Goal: Find contact information: Find contact information

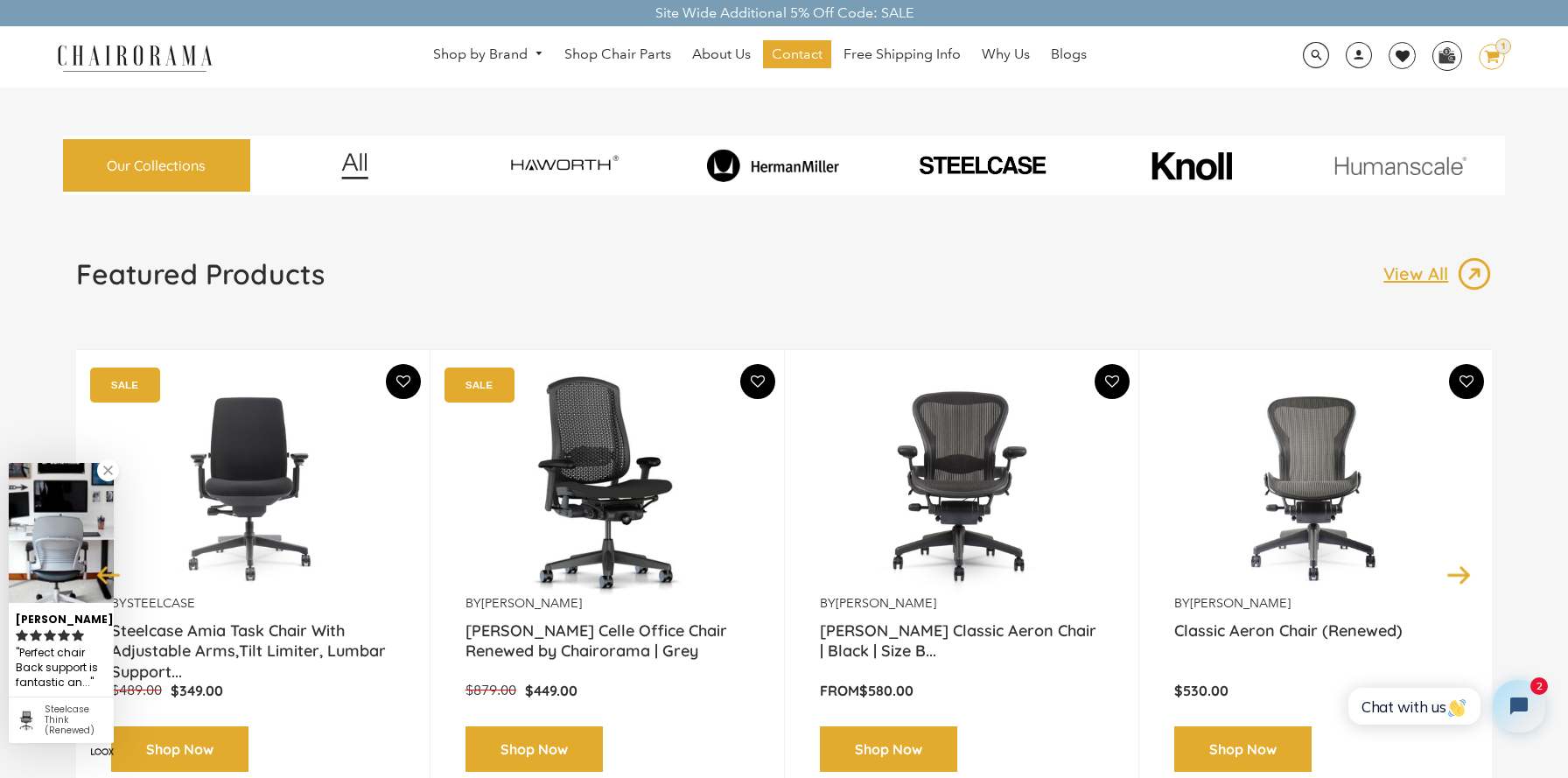
click at [105, 480] on link at bounding box center [108, 470] width 22 height 22
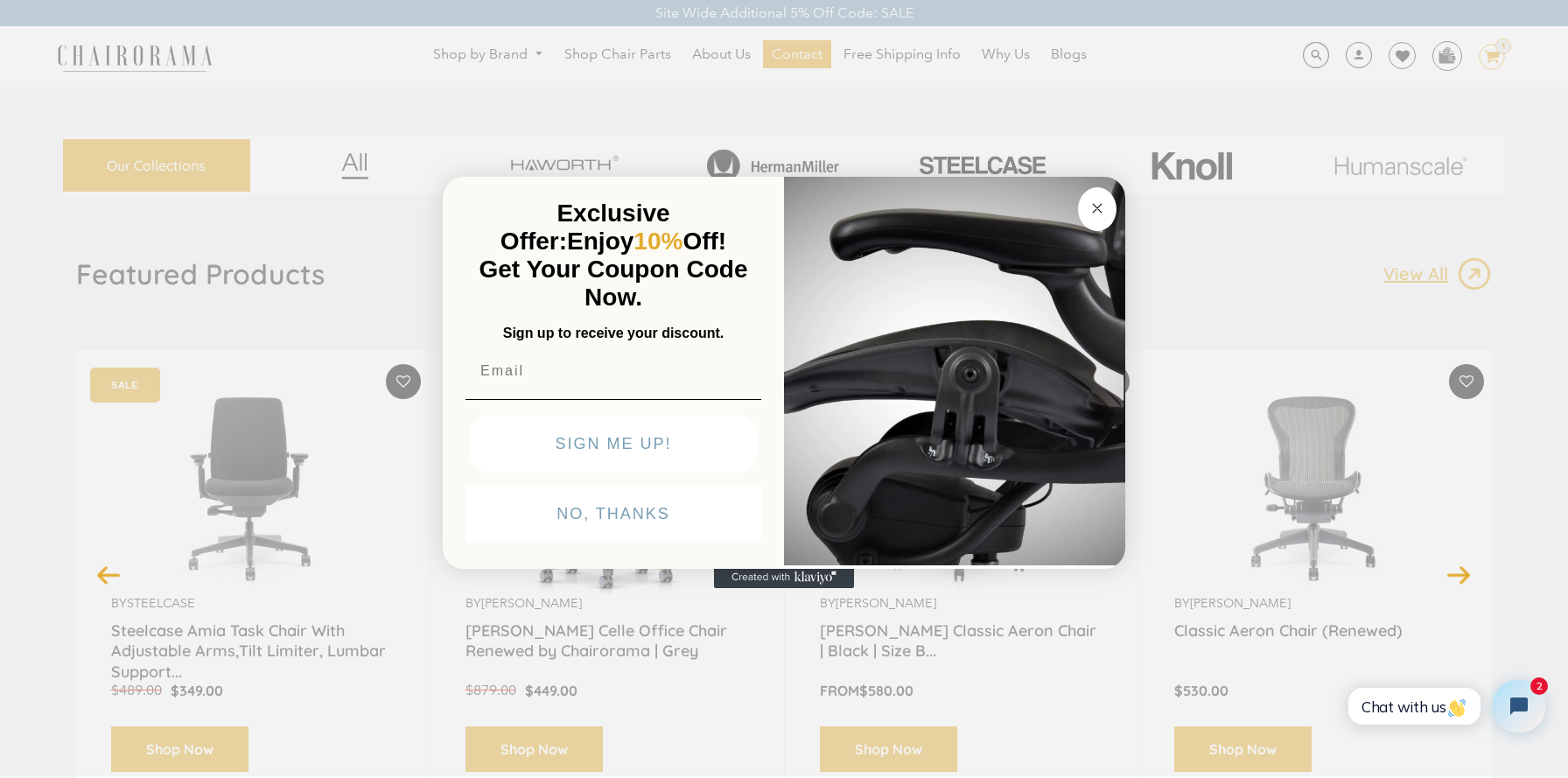
click at [1085, 216] on button "Close dialog" at bounding box center [1097, 209] width 38 height 44
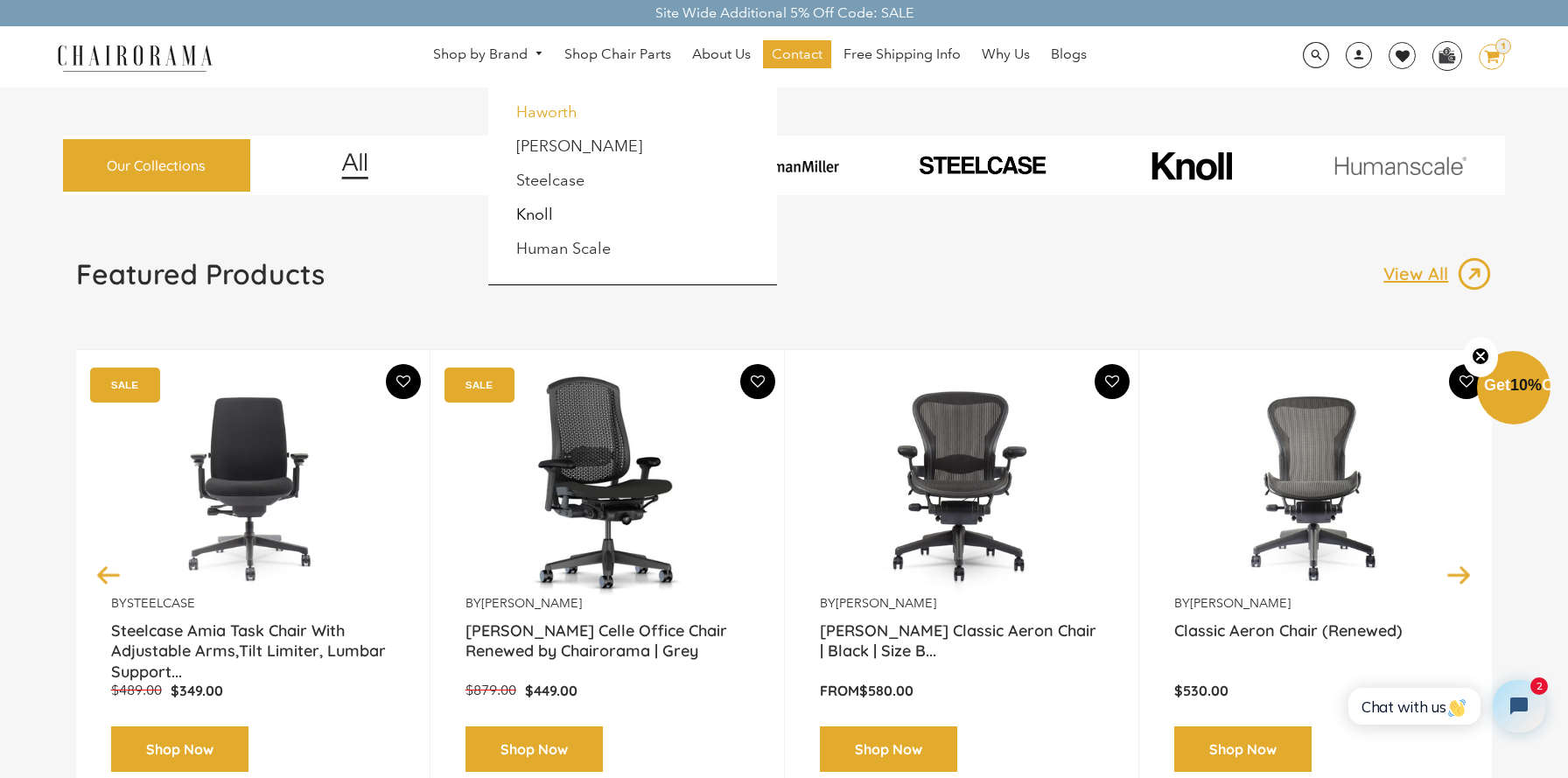
click at [544, 115] on link "Haworth" at bounding box center [547, 111] width 61 height 19
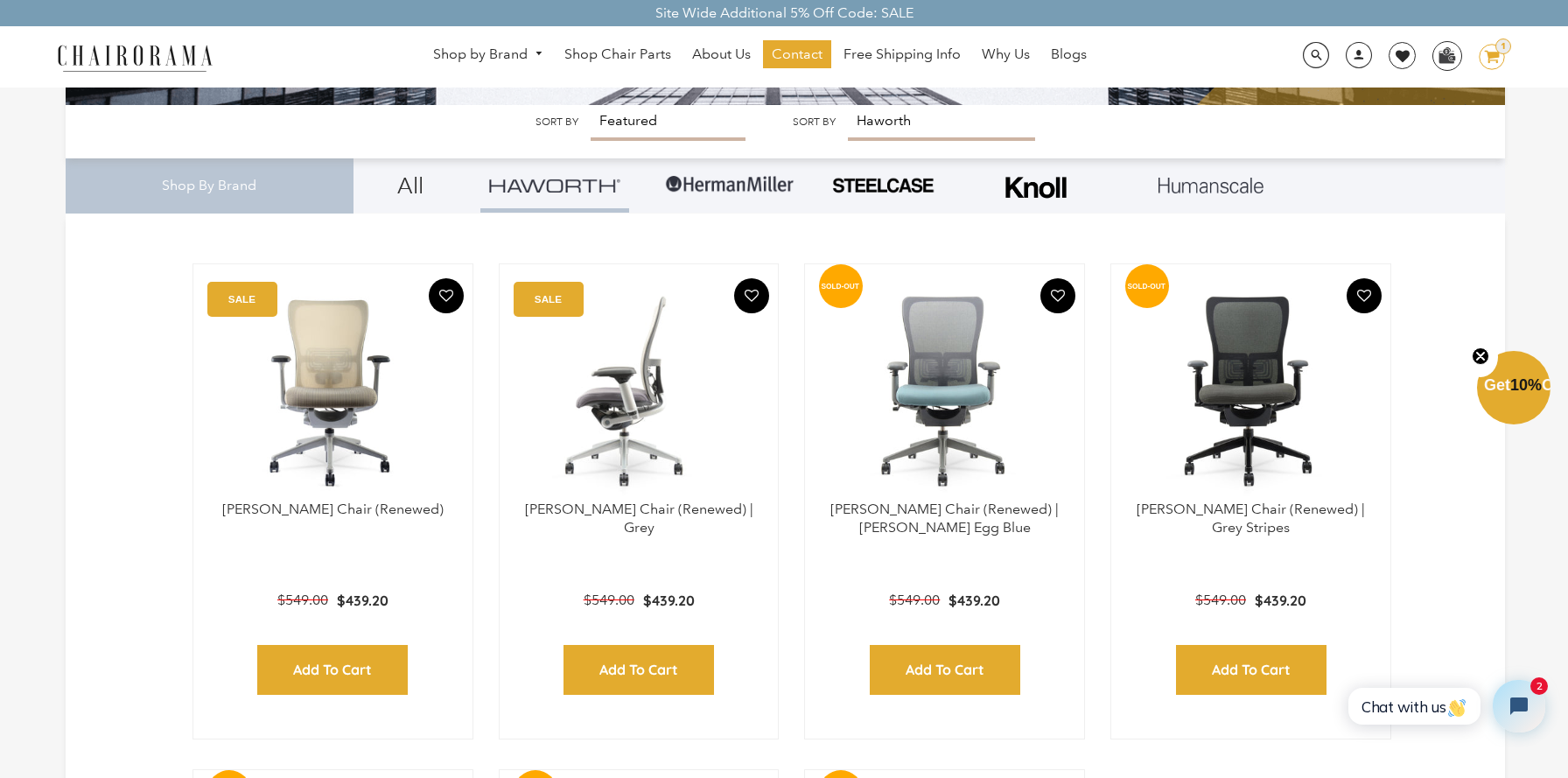
scroll to position [387, 0]
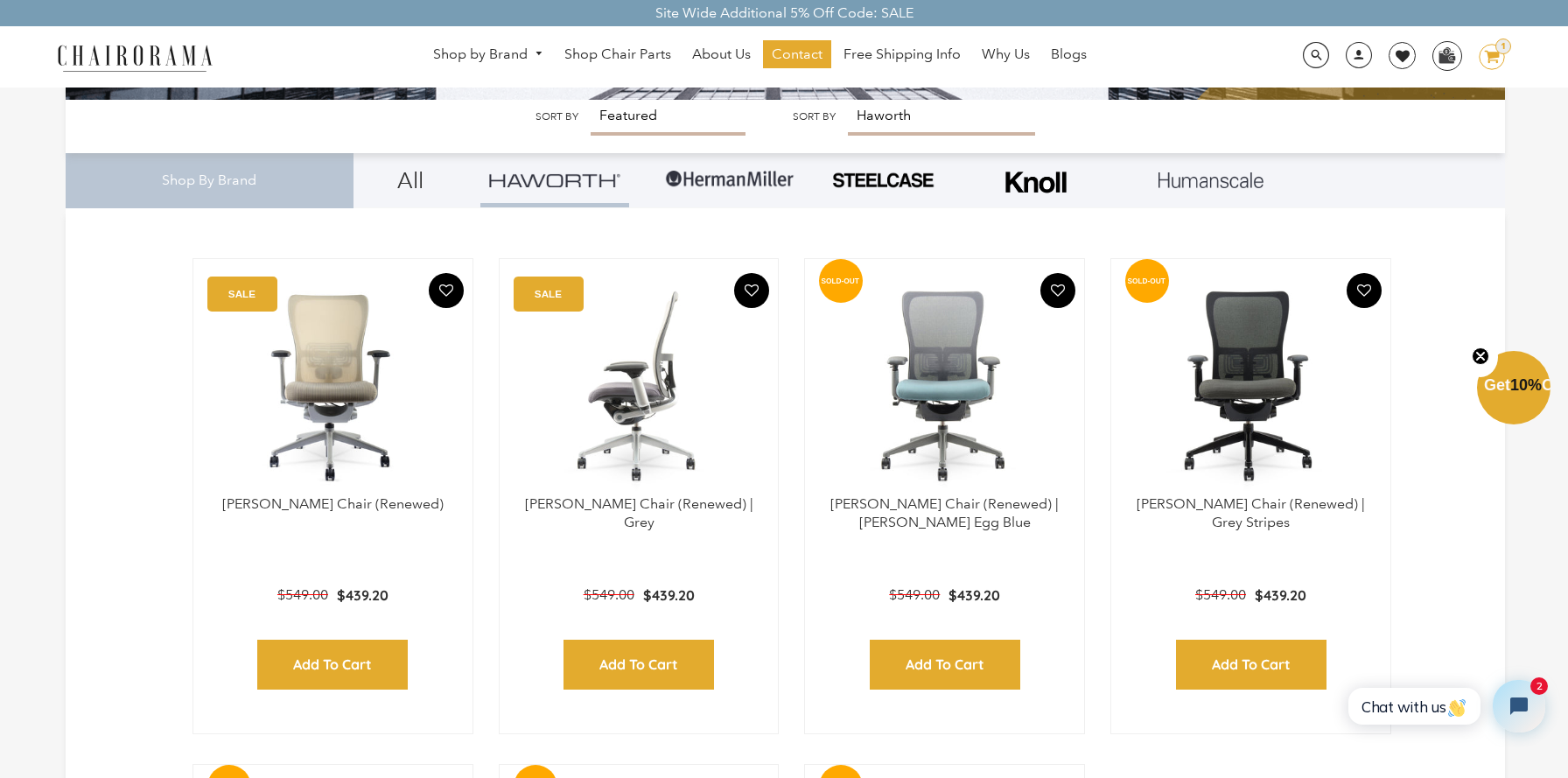
click at [670, 419] on img at bounding box center [639, 385] width 244 height 219
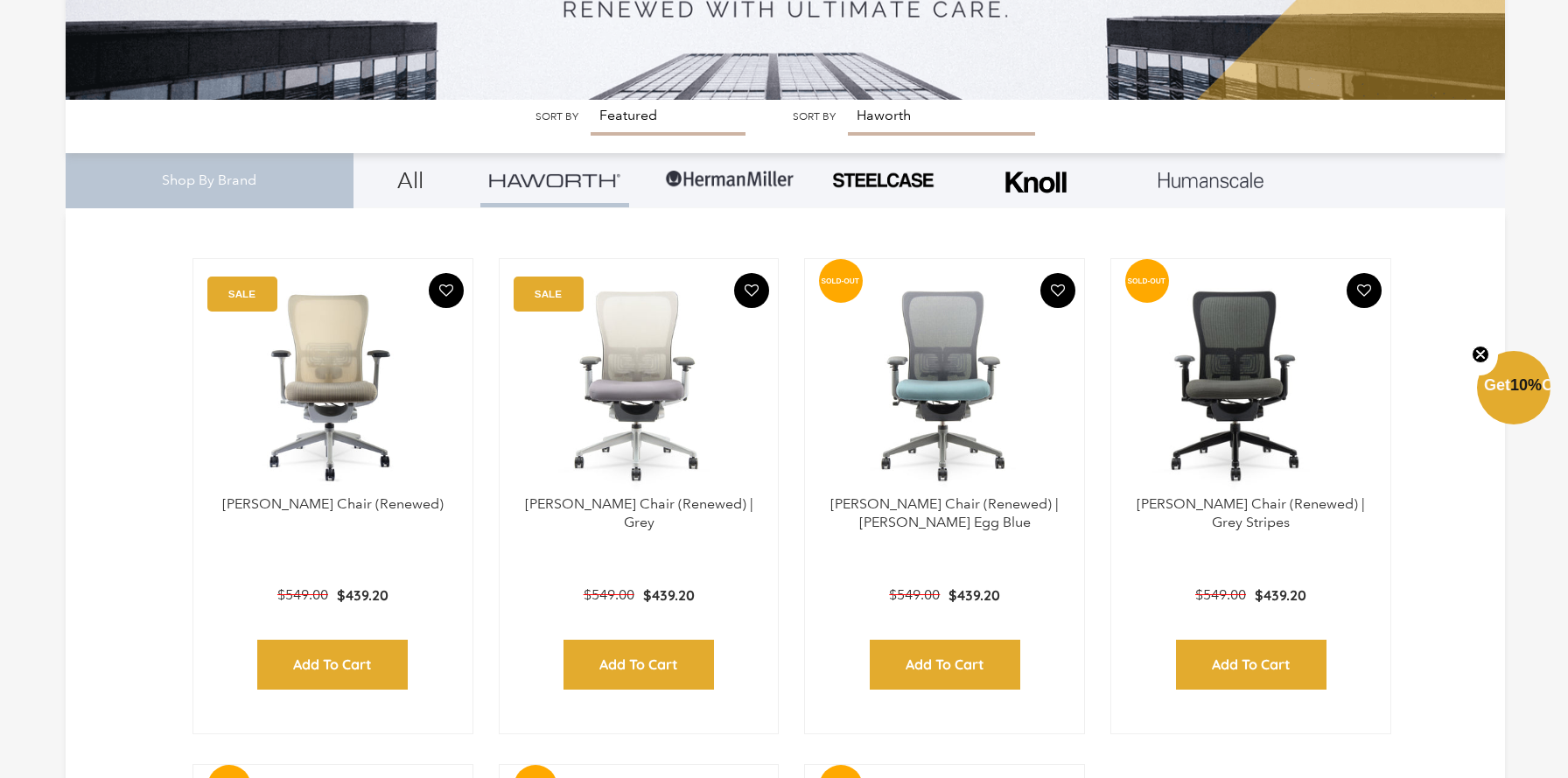
scroll to position [714, 0]
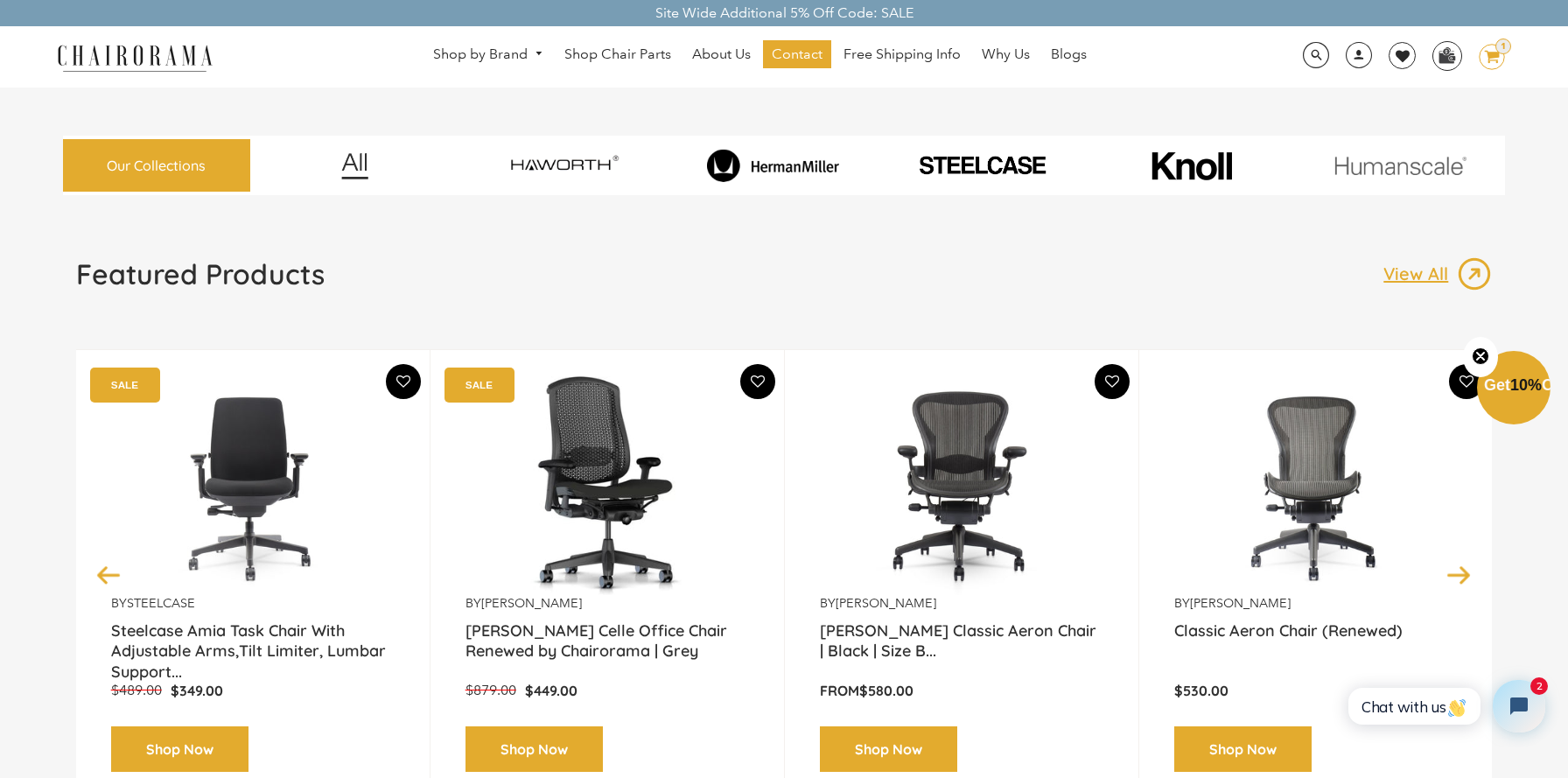
click at [1486, 356] on circle "Close teaser" at bounding box center [1481, 355] width 16 height 16
click at [1110, 301] on div "Featured Products View All" at bounding box center [784, 281] width 1417 height 49
click at [787, 291] on div "Featured Products View All" at bounding box center [784, 281] width 1417 height 49
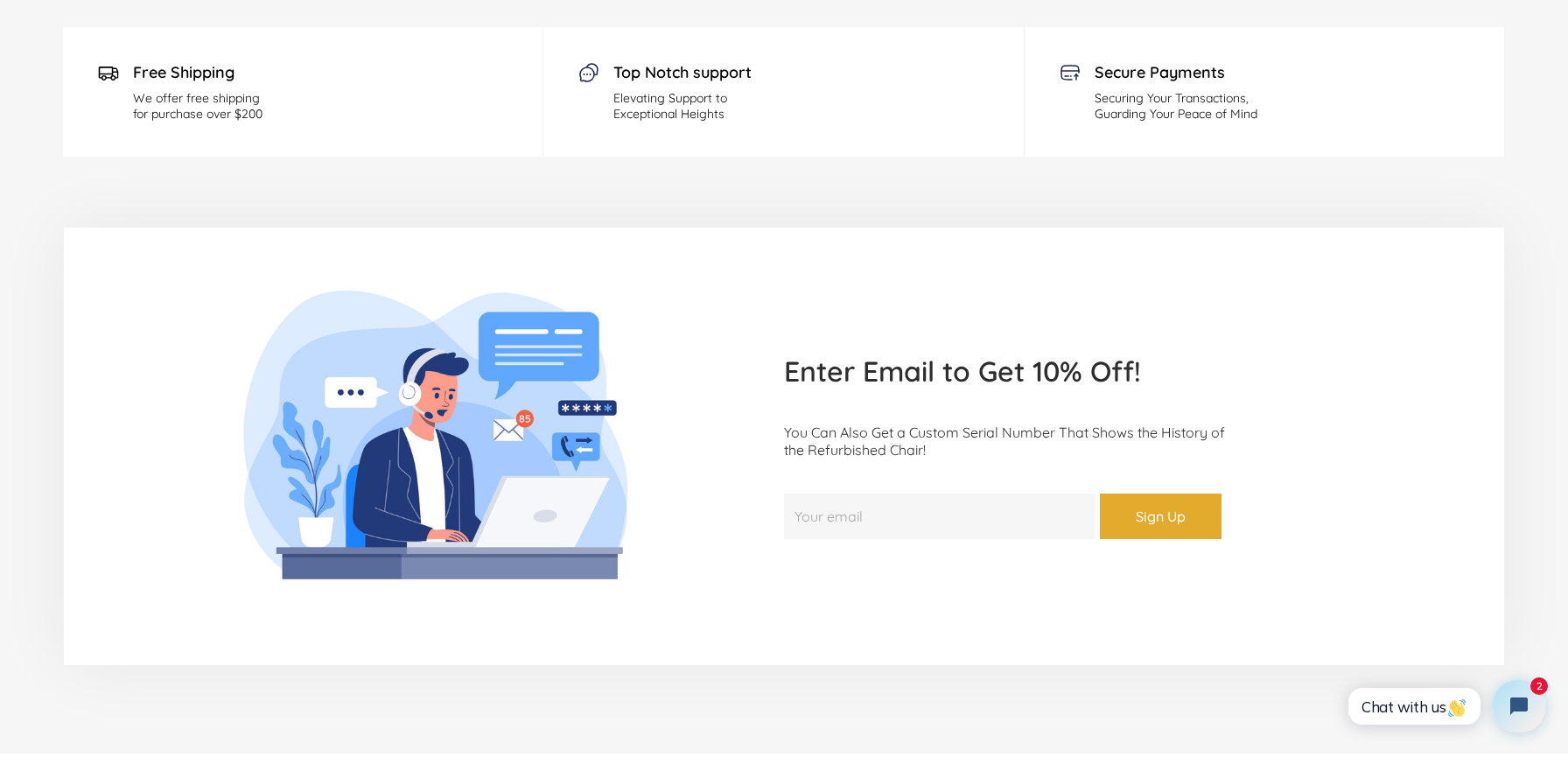
scroll to position [4861, 0]
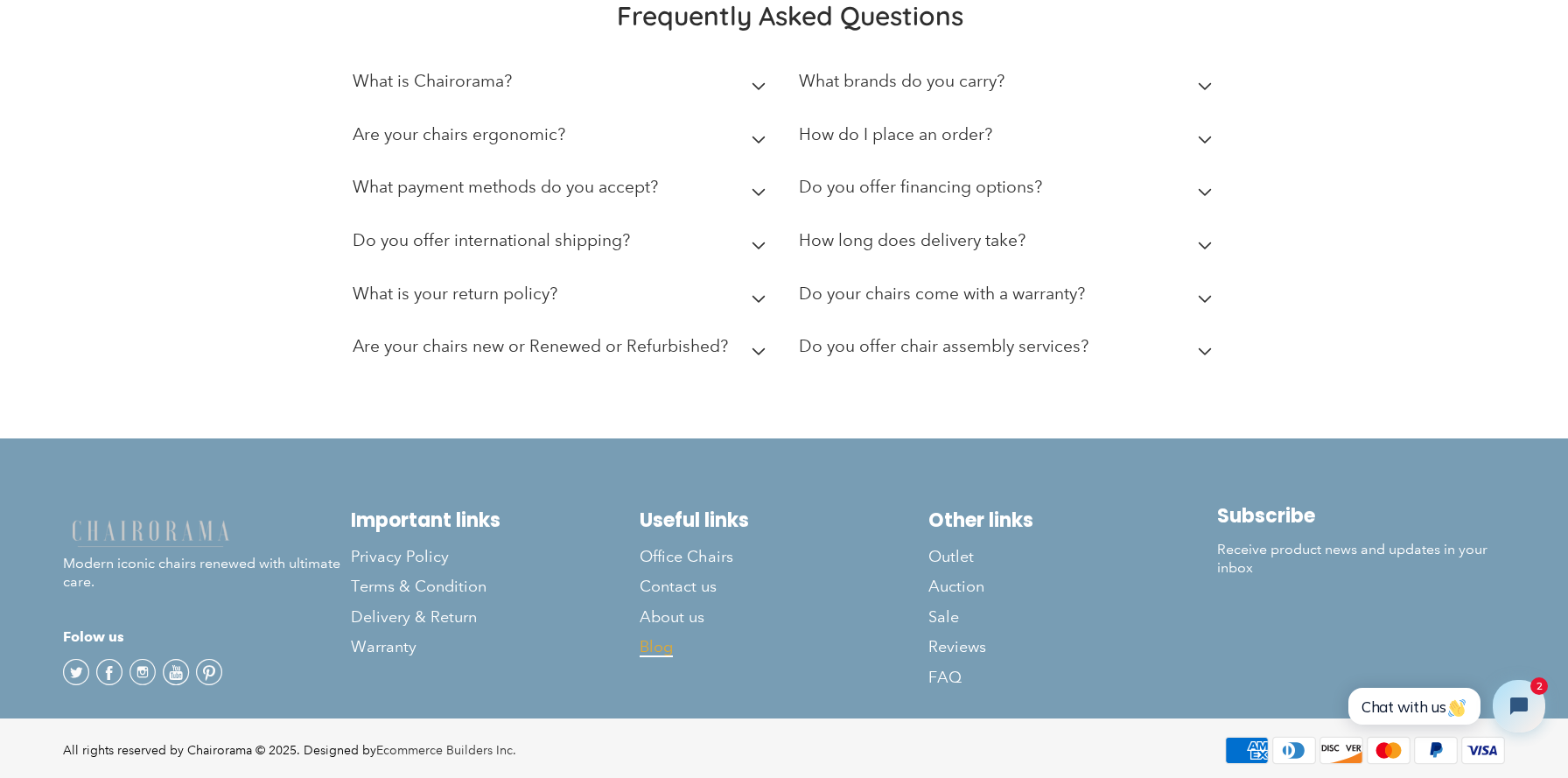
click at [657, 649] on span "Blog" at bounding box center [656, 647] width 33 height 20
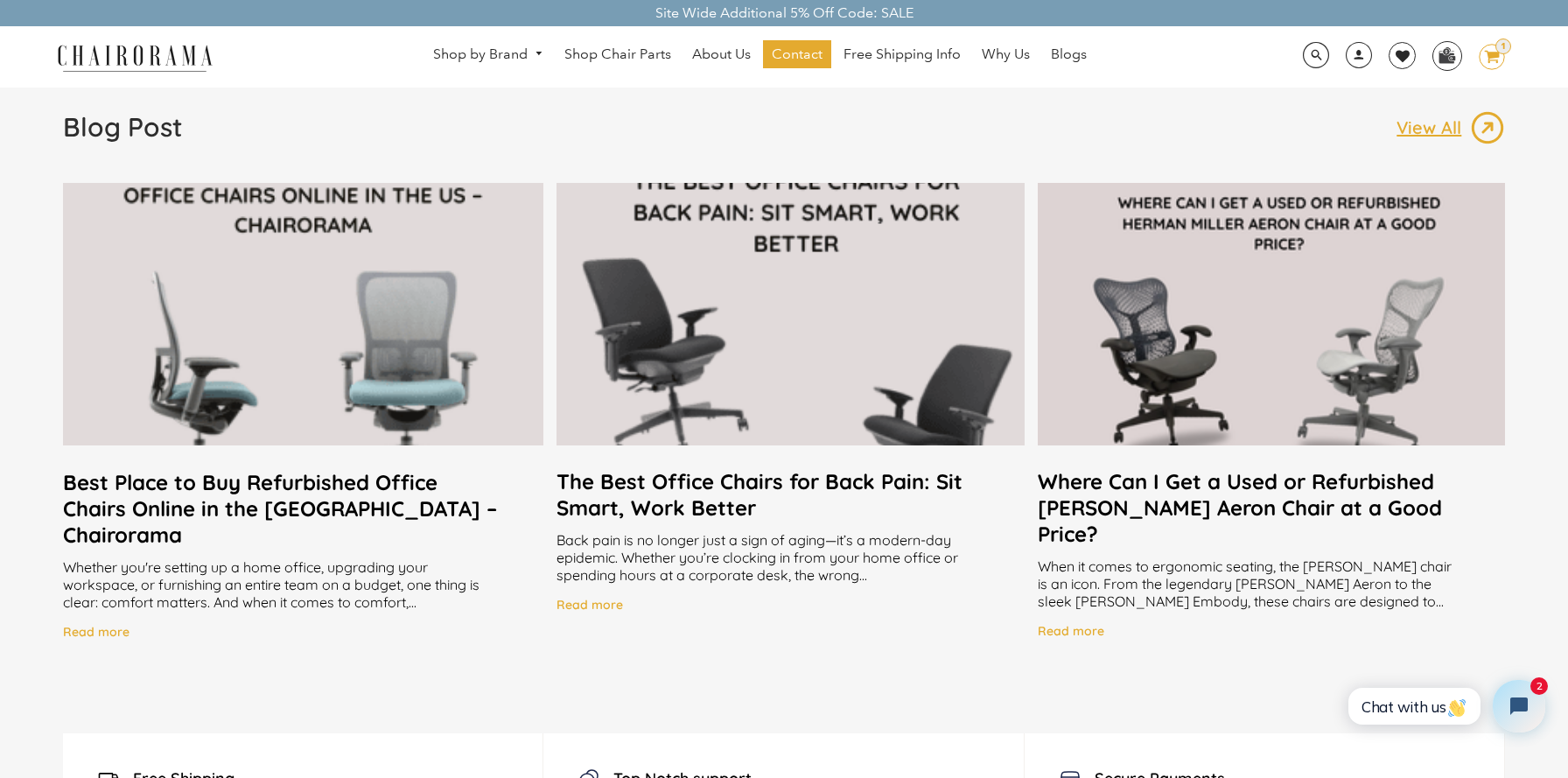
scroll to position [3332, 0]
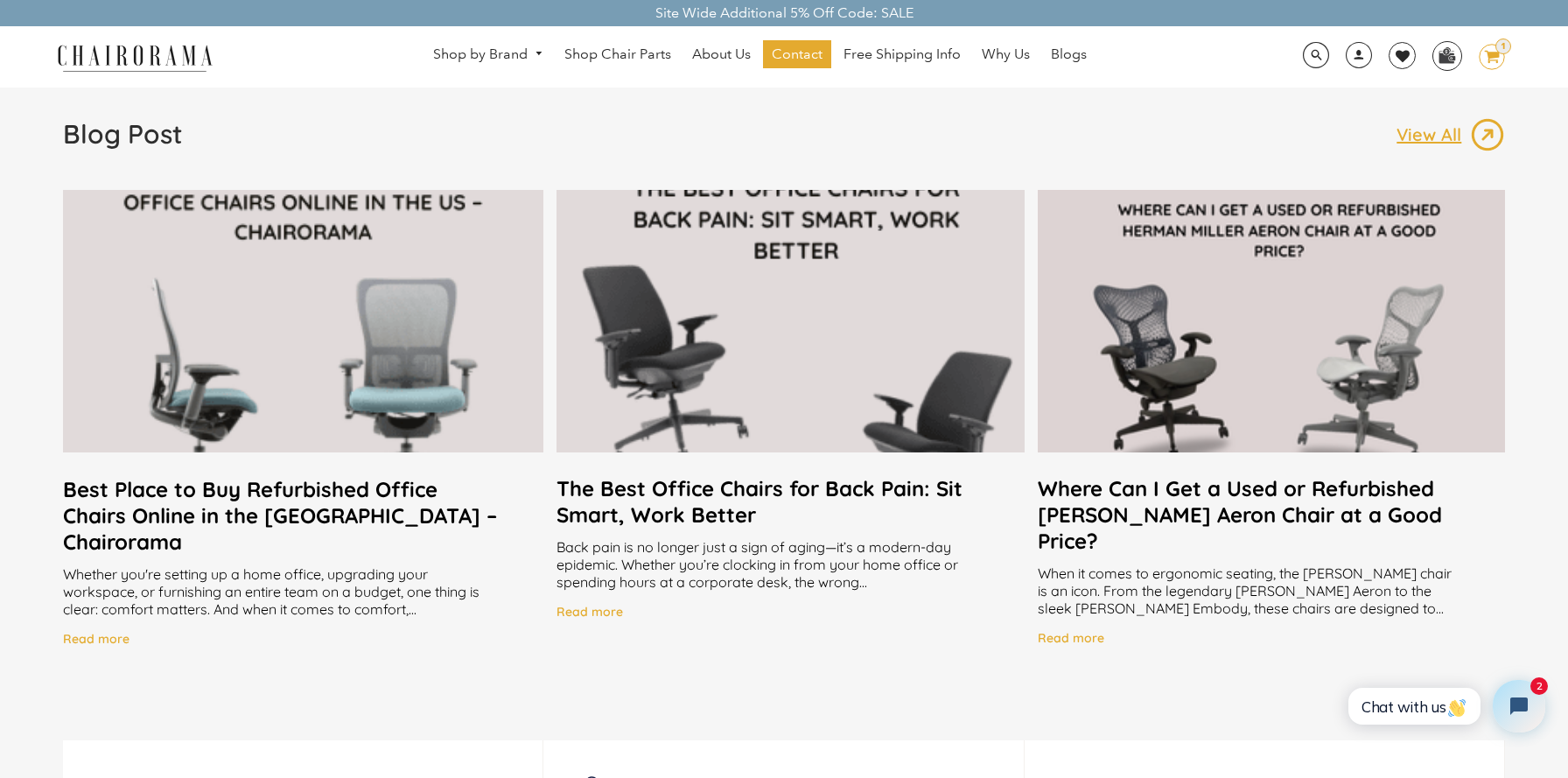
click at [251, 492] on h2 "Best Place to Buy Refurbished Office Chairs Online in the US – Chairorama" at bounding box center [303, 515] width 481 height 78
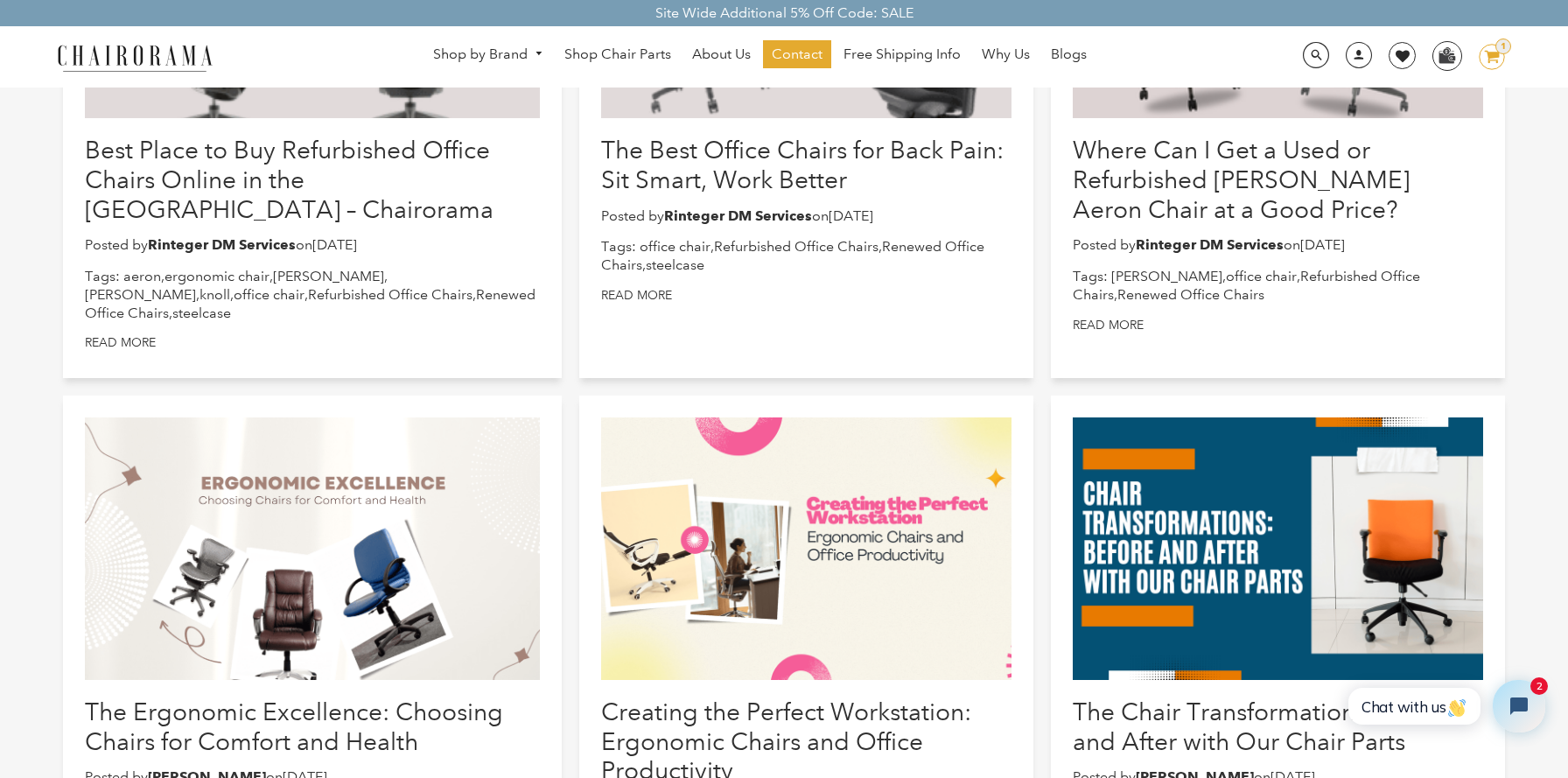
scroll to position [495, 0]
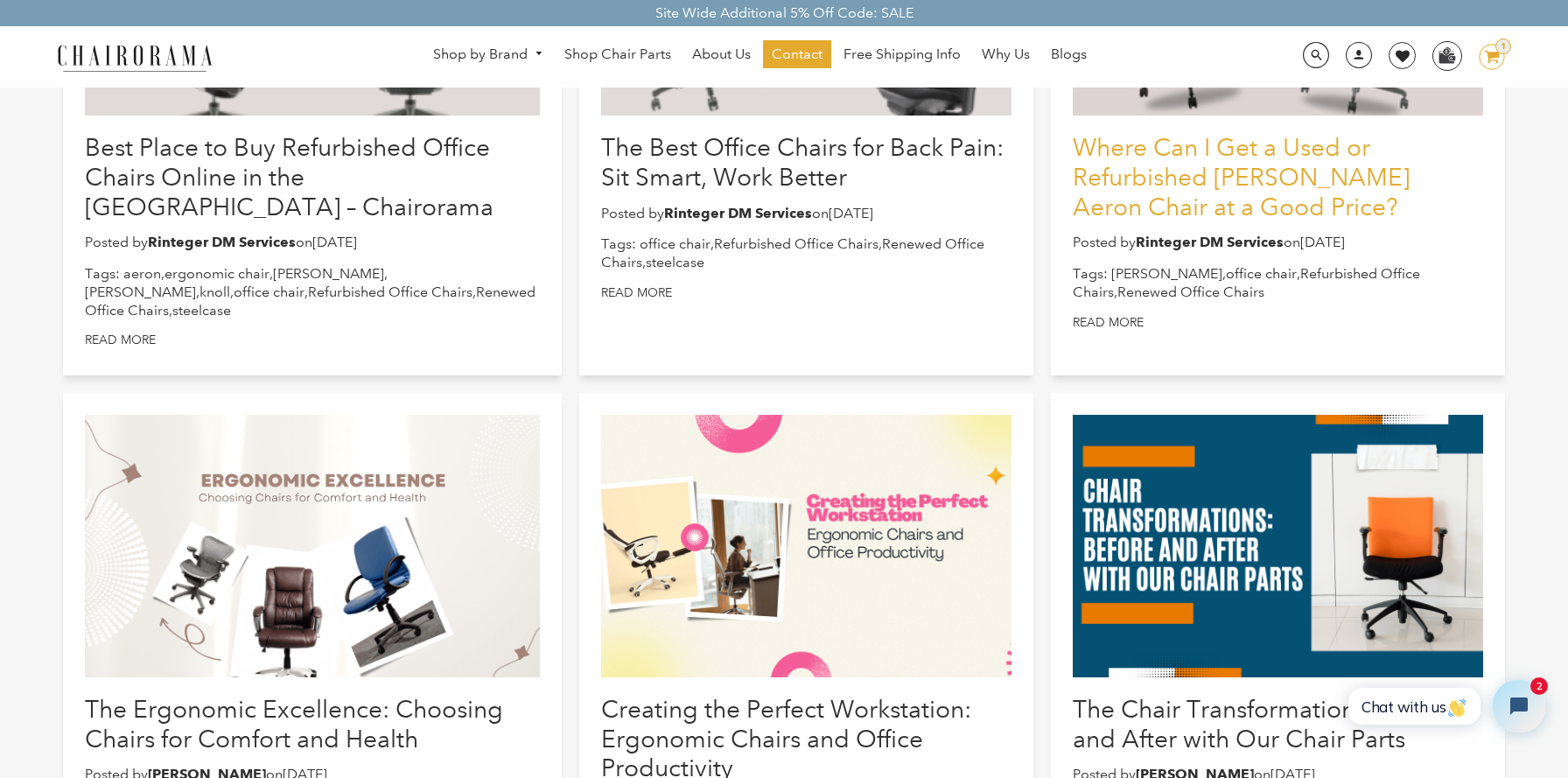
click at [1176, 143] on link "Where Can I Get a Used or Refurbished [PERSON_NAME] Aeron Chair at a Good Price?" at bounding box center [1241, 177] width 337 height 87
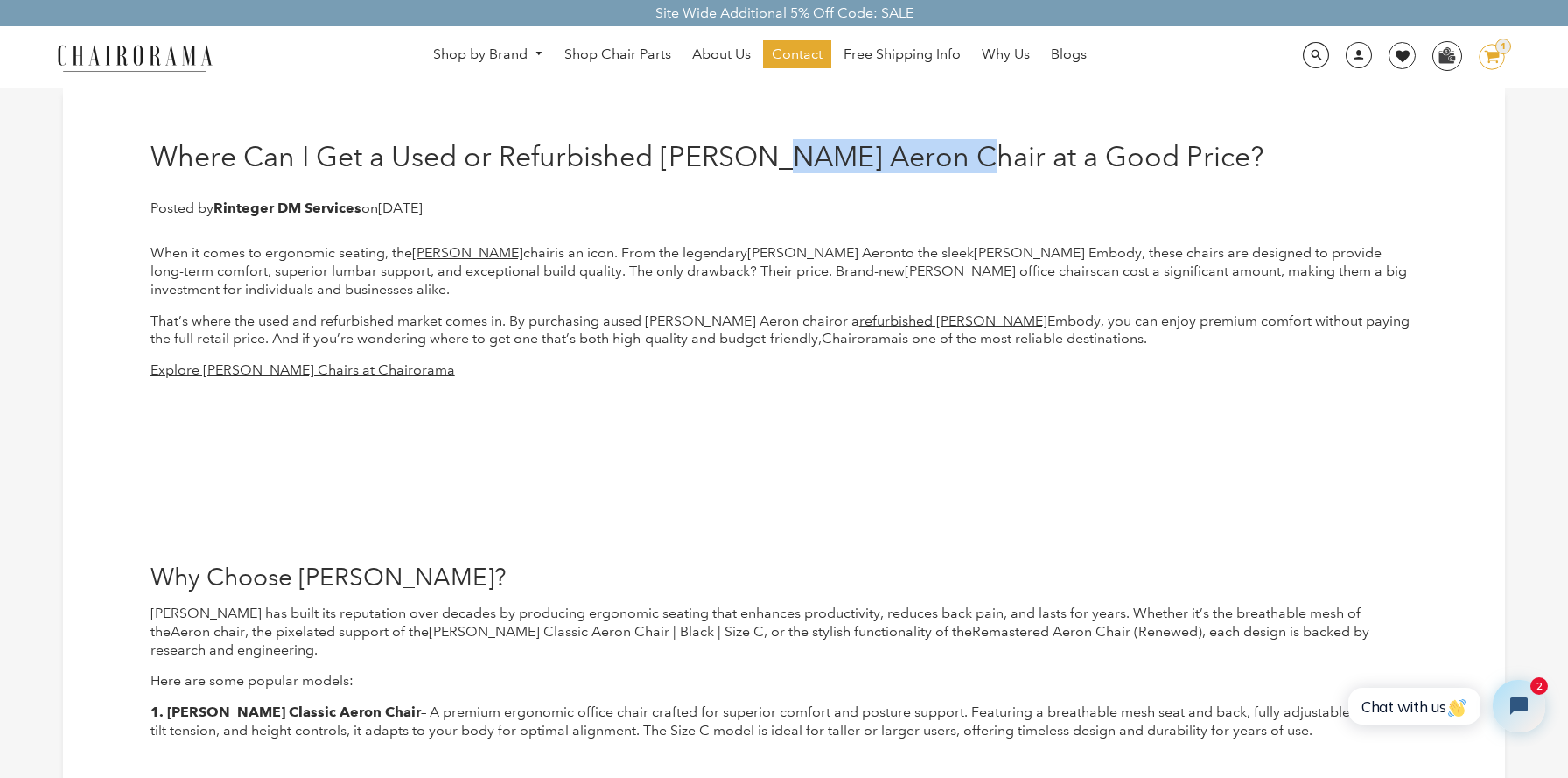
drag, startPoint x: 785, startPoint y: 154, endPoint x: 945, endPoint y: 162, distance: 160.2
click at [945, 162] on h1 "Where Can I Get a Used or Refurbished Herman Miller Aeron Chair at a Good Price?" at bounding box center [706, 157] width 1112 height 33
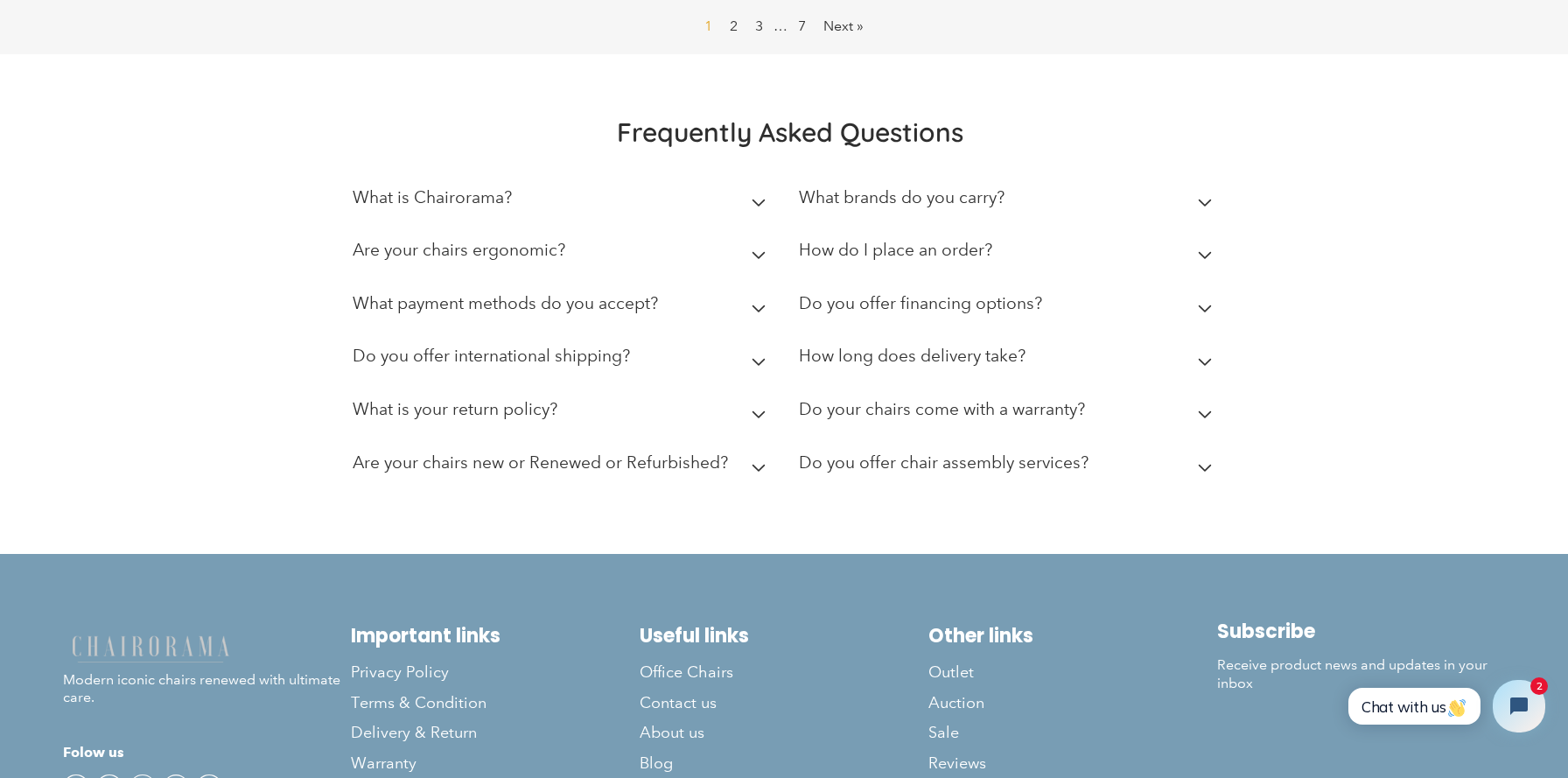
scroll to position [1527, 0]
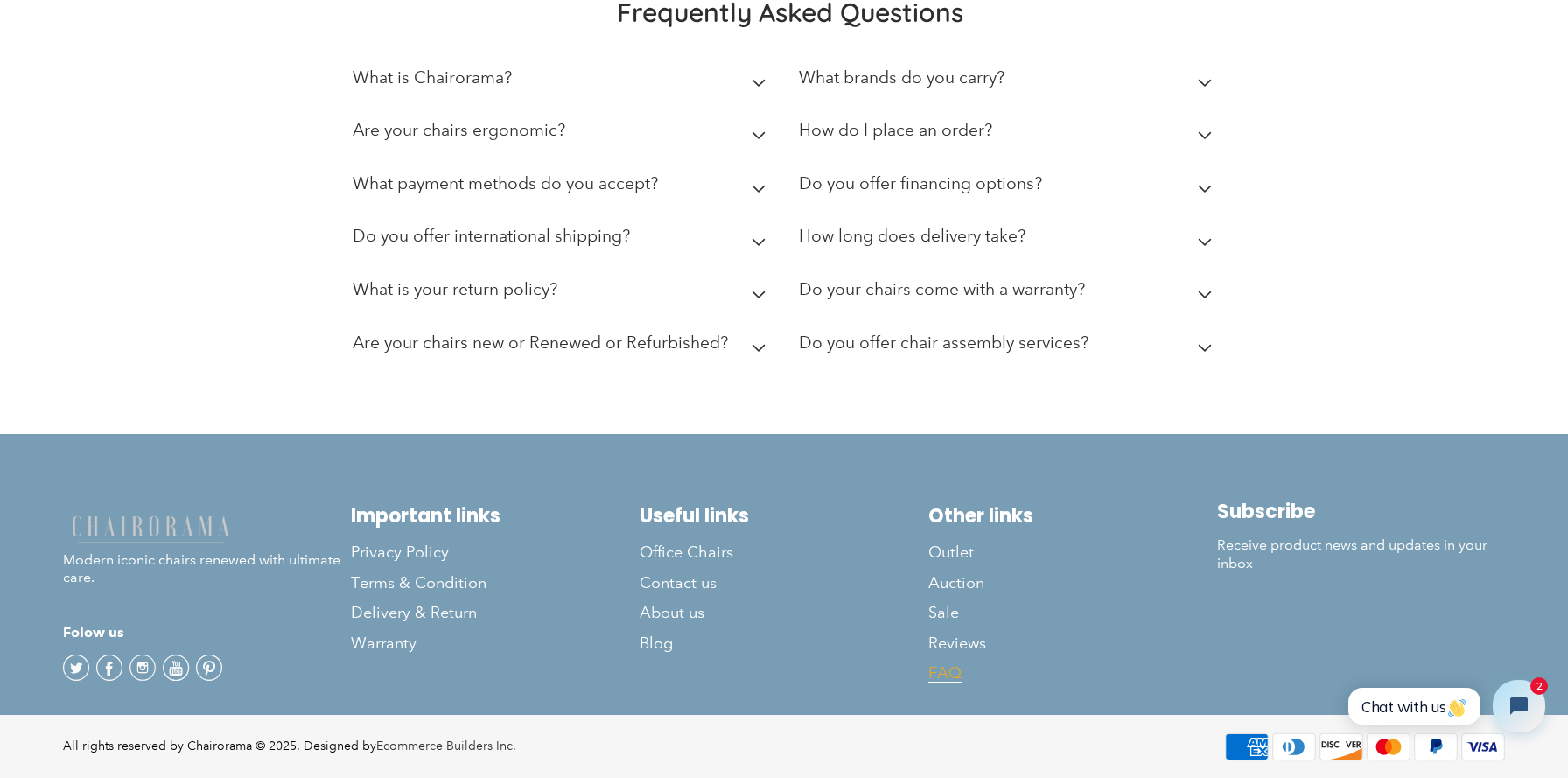
click at [940, 671] on span "FAQ" at bounding box center [945, 673] width 33 height 20
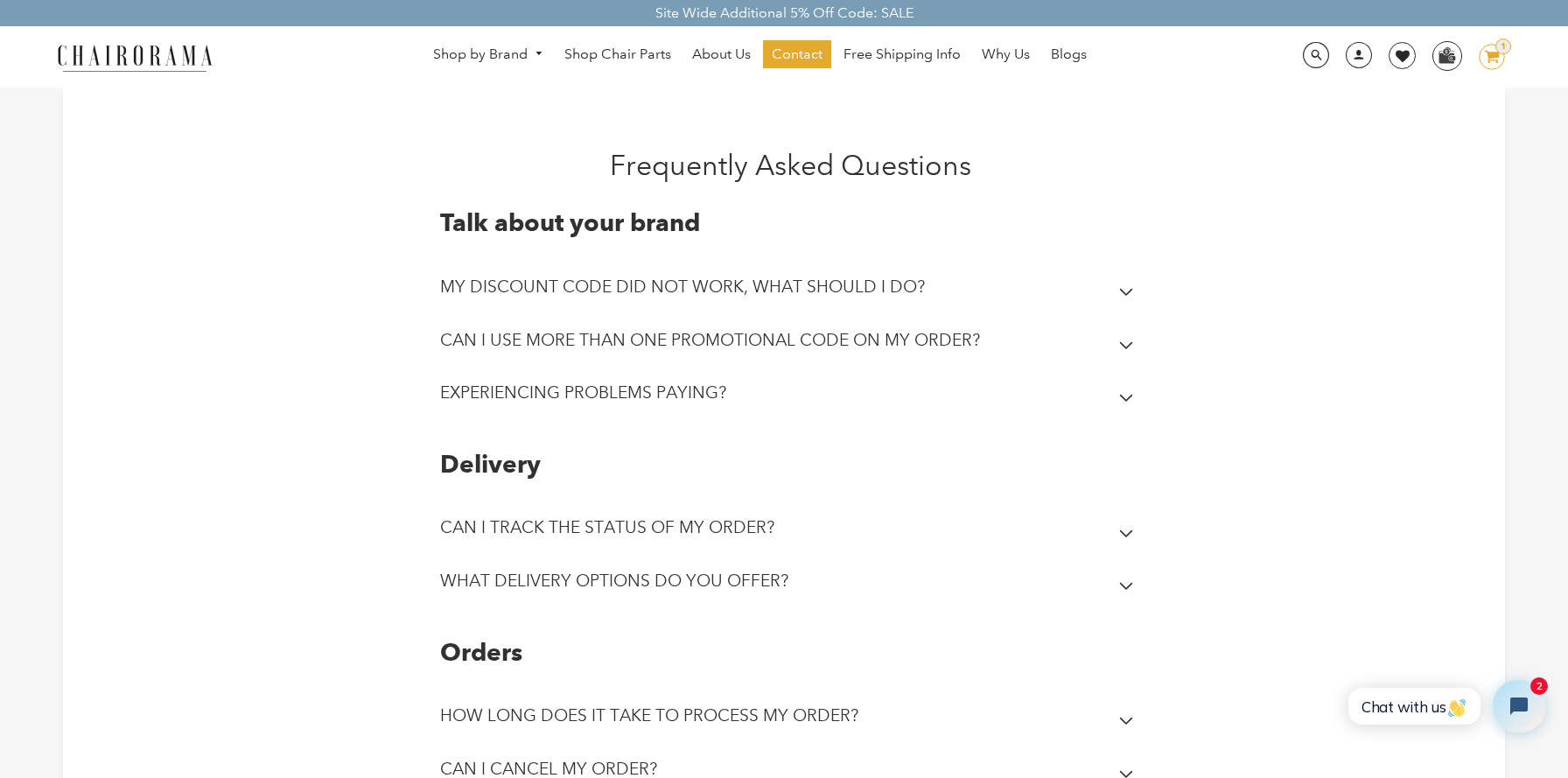
click at [307, 370] on div "Frequently Asked Questions Talk about your brand MY DISCOUNT CODE DID NOT WORK,…" at bounding box center [783, 647] width 961 height 998
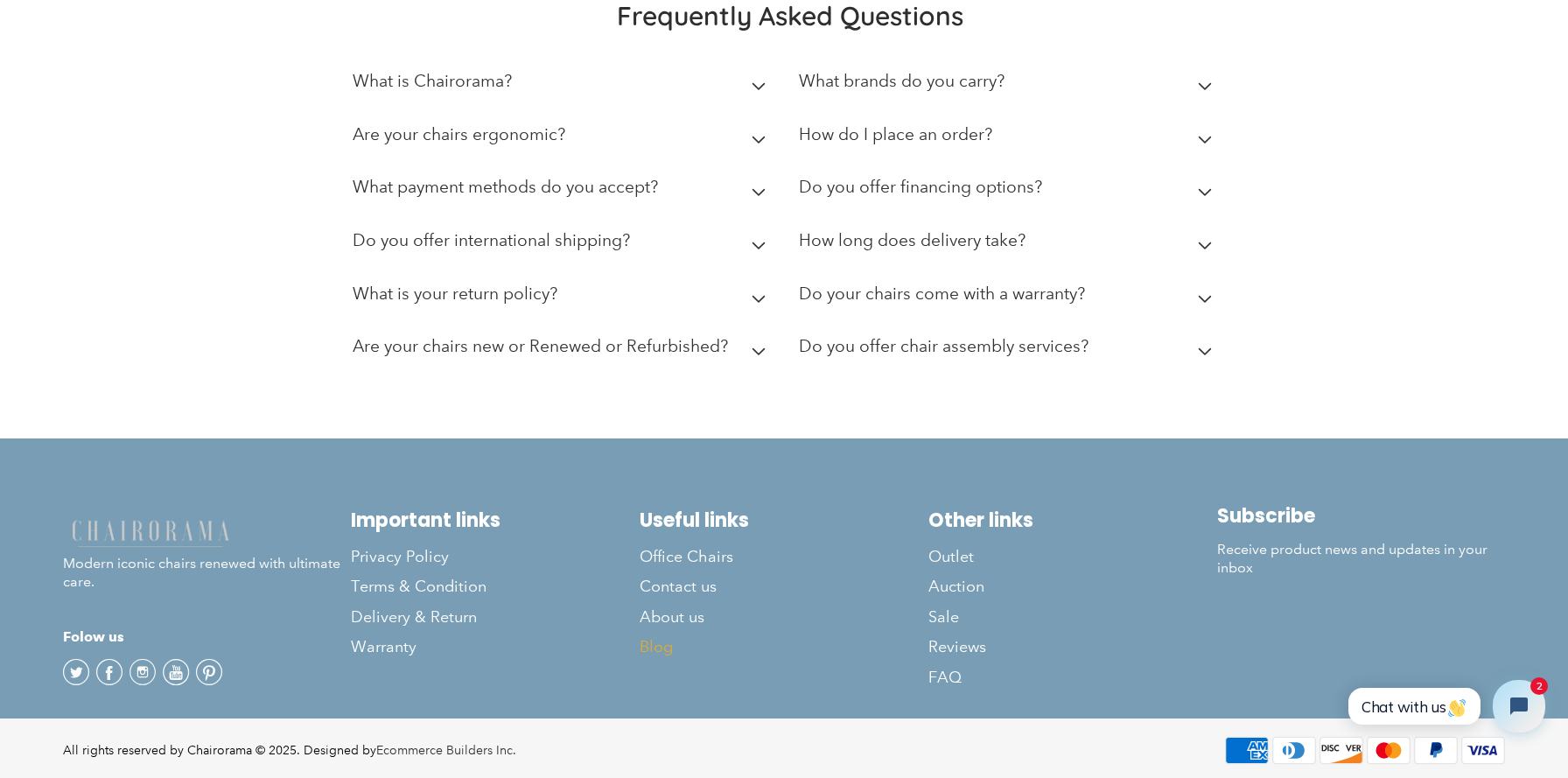
click at [668, 631] on link "Blog" at bounding box center [784, 646] width 289 height 30
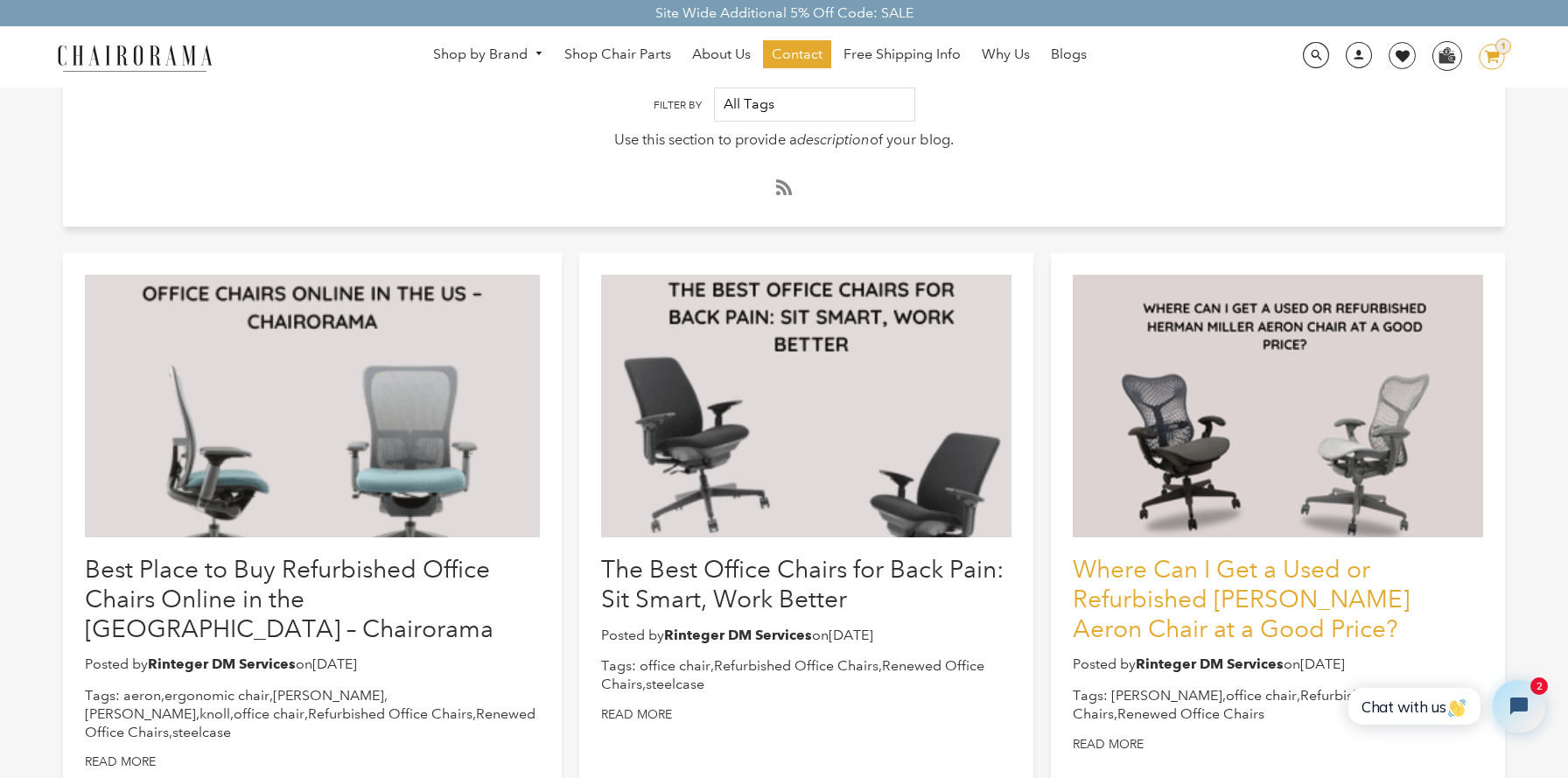
scroll to position [134, 0]
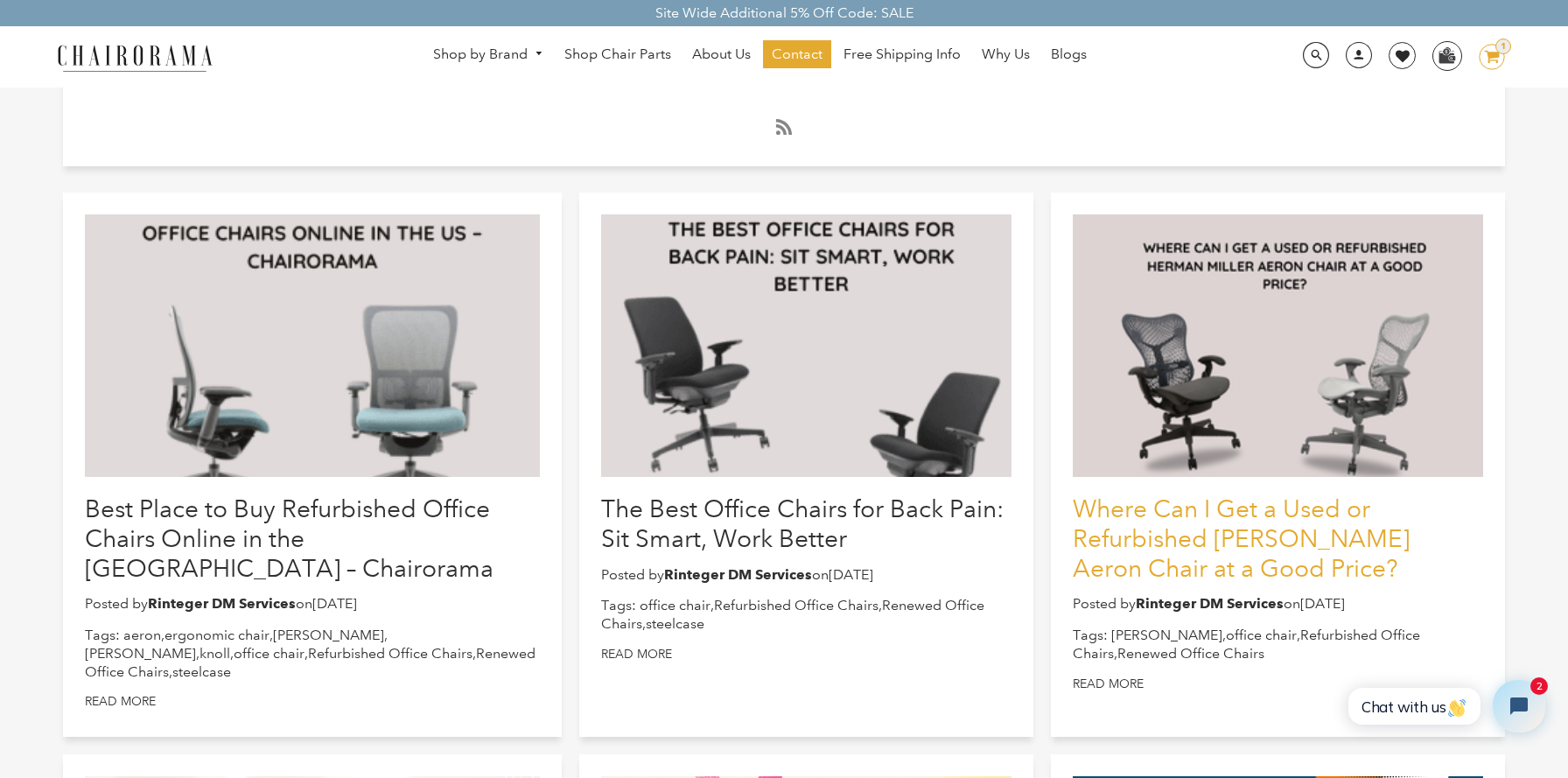
click at [1142, 512] on link "Where Can I Get a Used or Refurbished [PERSON_NAME] Aeron Chair at a Good Price?" at bounding box center [1241, 538] width 337 height 87
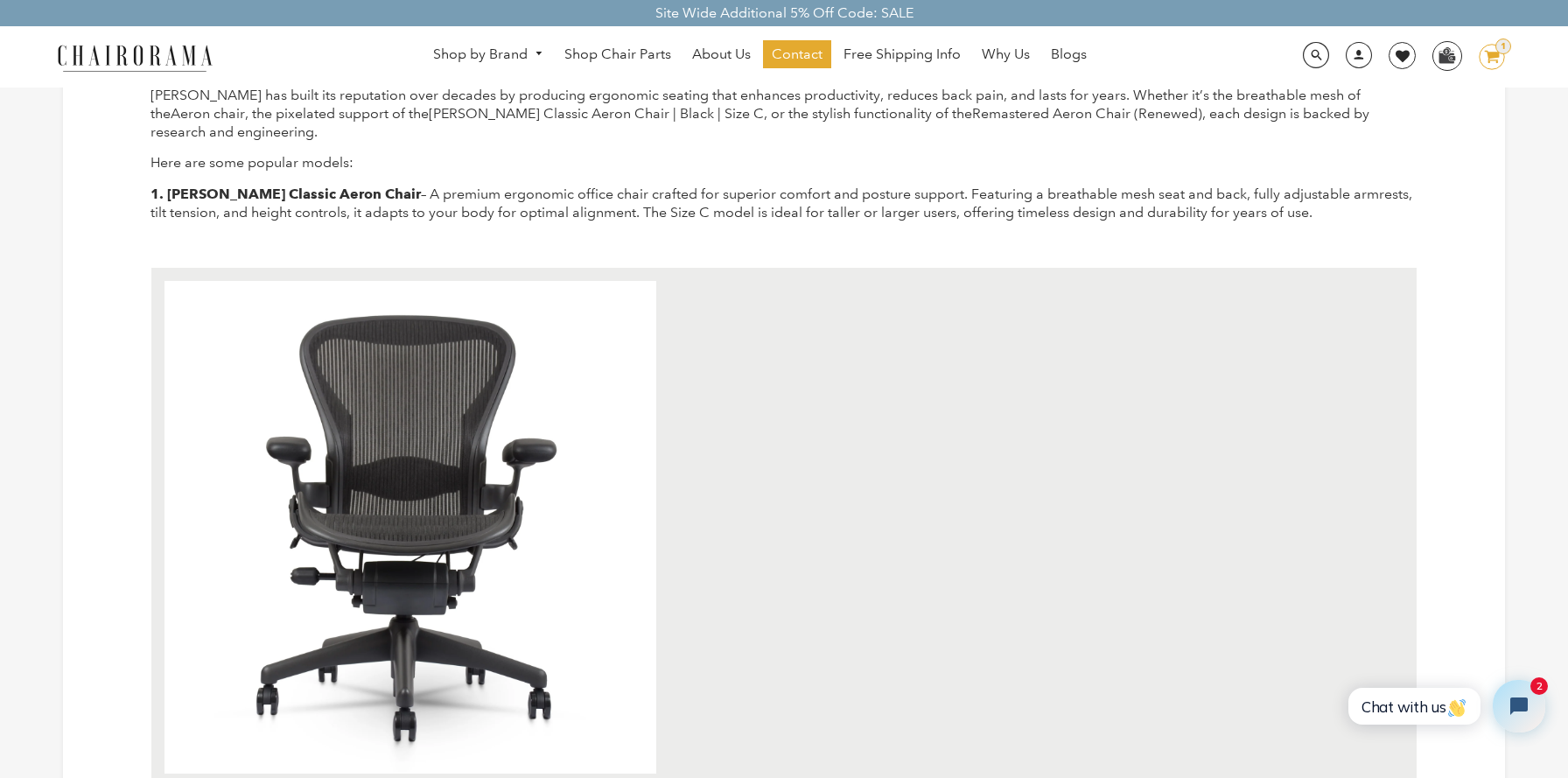
scroll to position [517, 0]
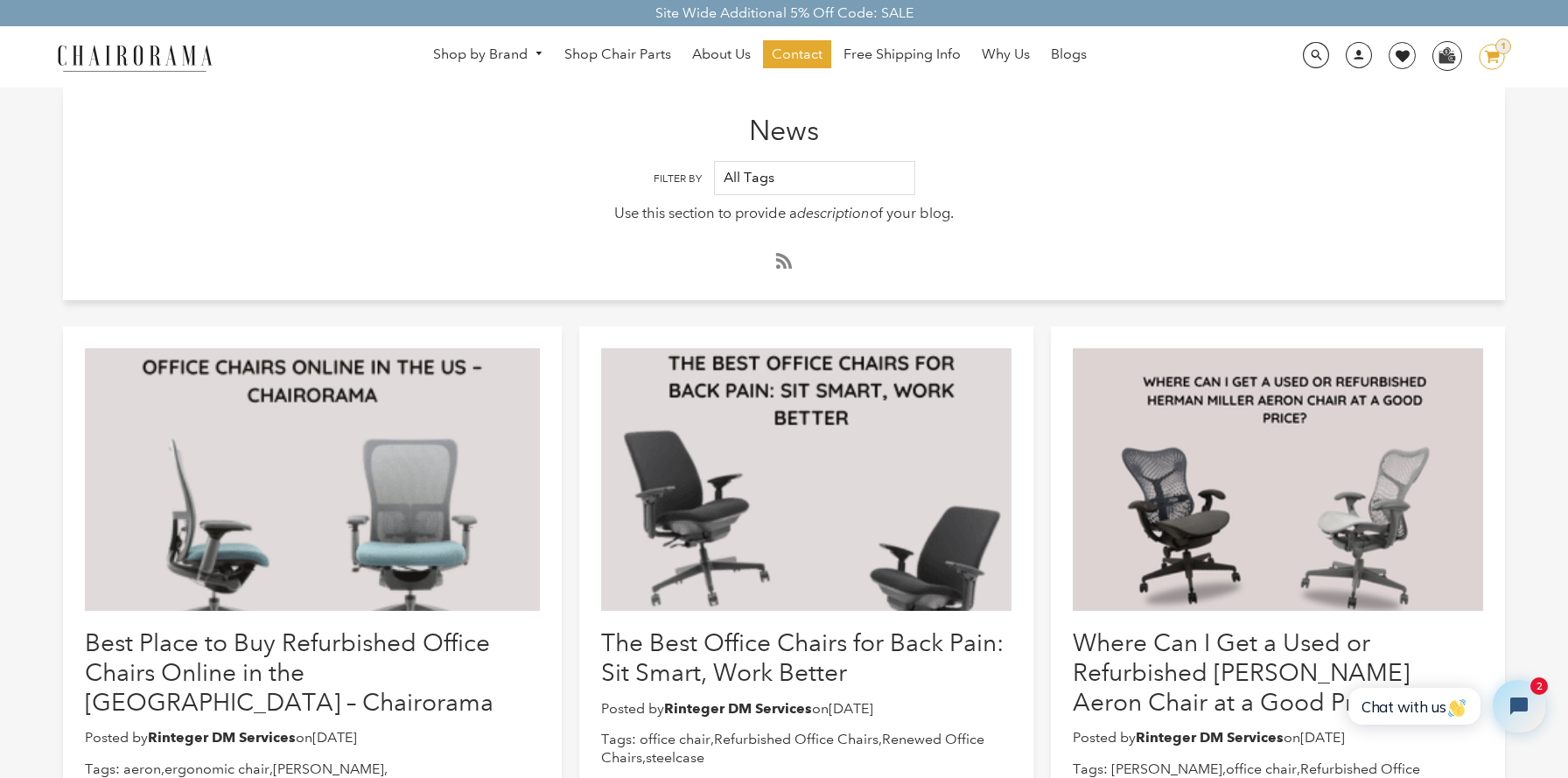
click at [46, 304] on div "News Filter By All Tags aeron Ergonomic ergonomic chair haworth Herman Miller k…" at bounding box center [784, 730] width 1568 height 1459
click at [42, 319] on div "News Filter By All Tags aeron Ergonomic ergonomic chair haworth Herman Miller k…" at bounding box center [784, 730] width 1568 height 1459
click at [42, 310] on div "News Filter By All Tags aeron Ergonomic ergonomic chair haworth Herman Miller k…" at bounding box center [784, 730] width 1568 height 1459
click at [38, 308] on div "News Filter By All Tags aeron Ergonomic ergonomic chair haworth Herman Miller k…" at bounding box center [784, 730] width 1568 height 1459
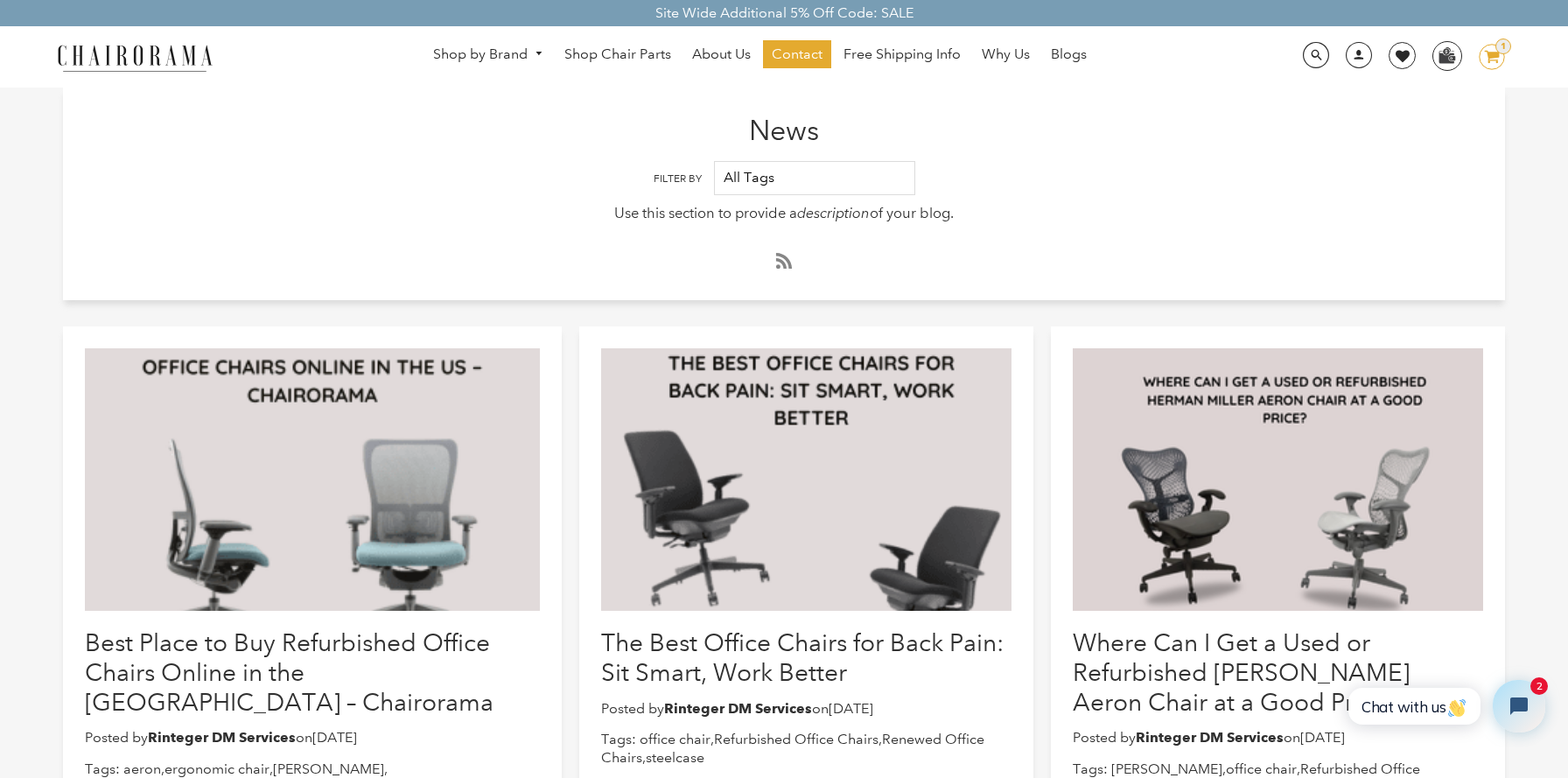
click at [51, 311] on div "News Filter By All Tags aeron Ergonomic ergonomic chair haworth Herman Miller k…" at bounding box center [784, 730] width 1568 height 1459
click at [49, 304] on div "News Filter By All Tags aeron Ergonomic ergonomic chair haworth Herman Miller k…" at bounding box center [784, 730] width 1568 height 1459
click at [49, 308] on div "News Filter By All Tags aeron Ergonomic ergonomic chair haworth Herman Miller k…" at bounding box center [784, 730] width 1568 height 1459
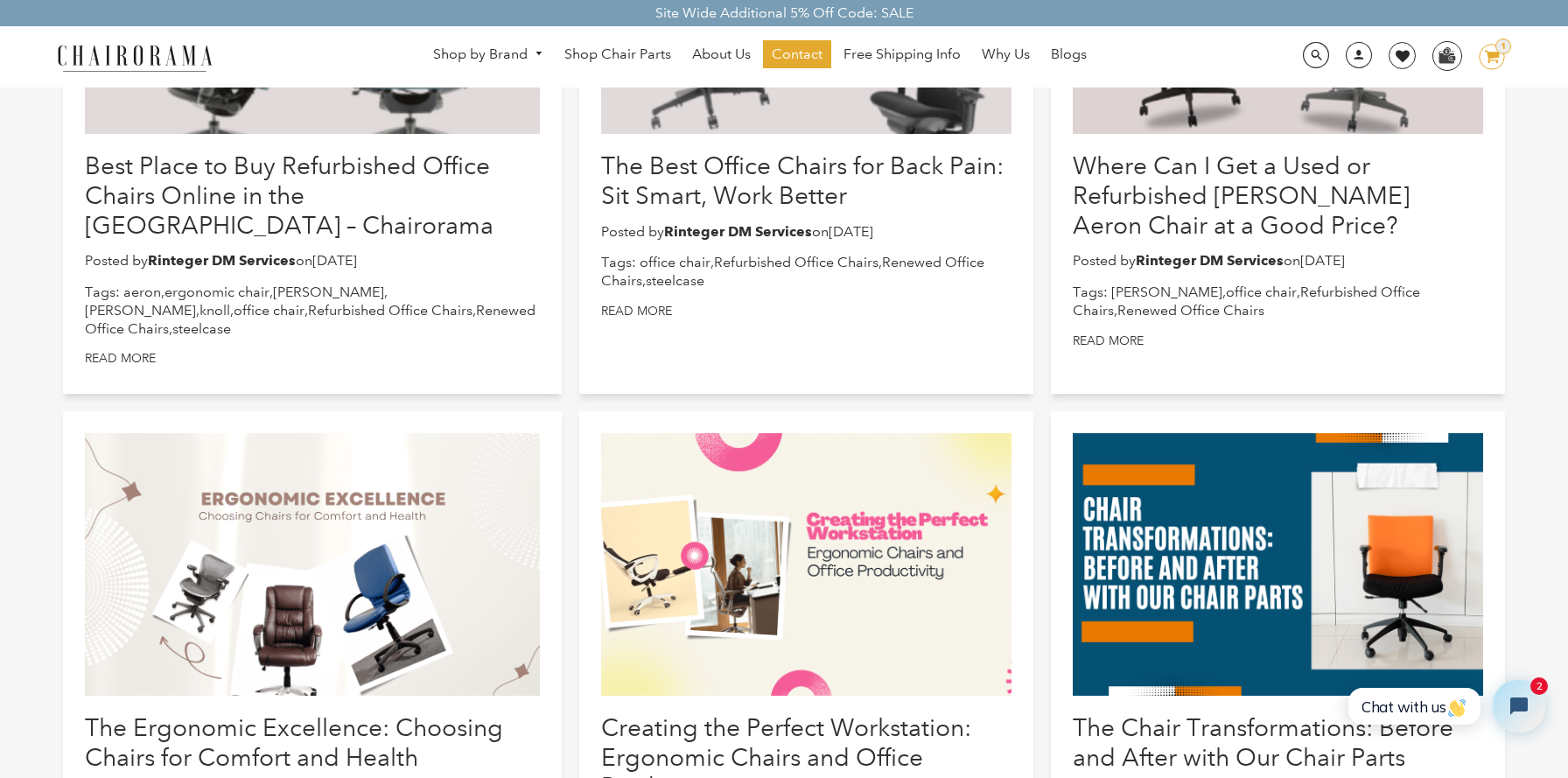
scroll to position [475, 0]
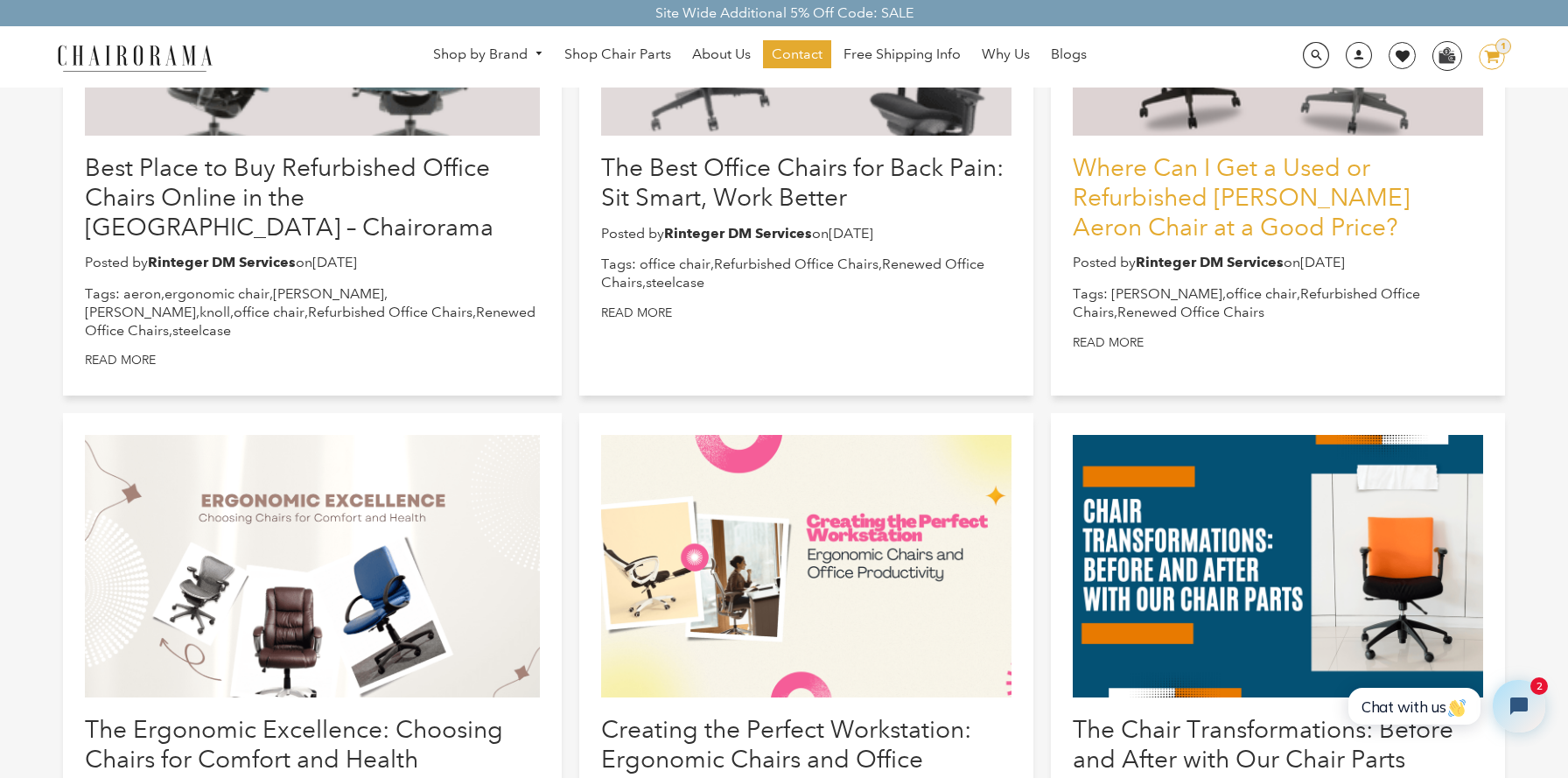
click at [1091, 185] on link "Where Can I Get a Used or Refurbished [PERSON_NAME] Aeron Chair at a Good Price?" at bounding box center [1241, 197] width 337 height 87
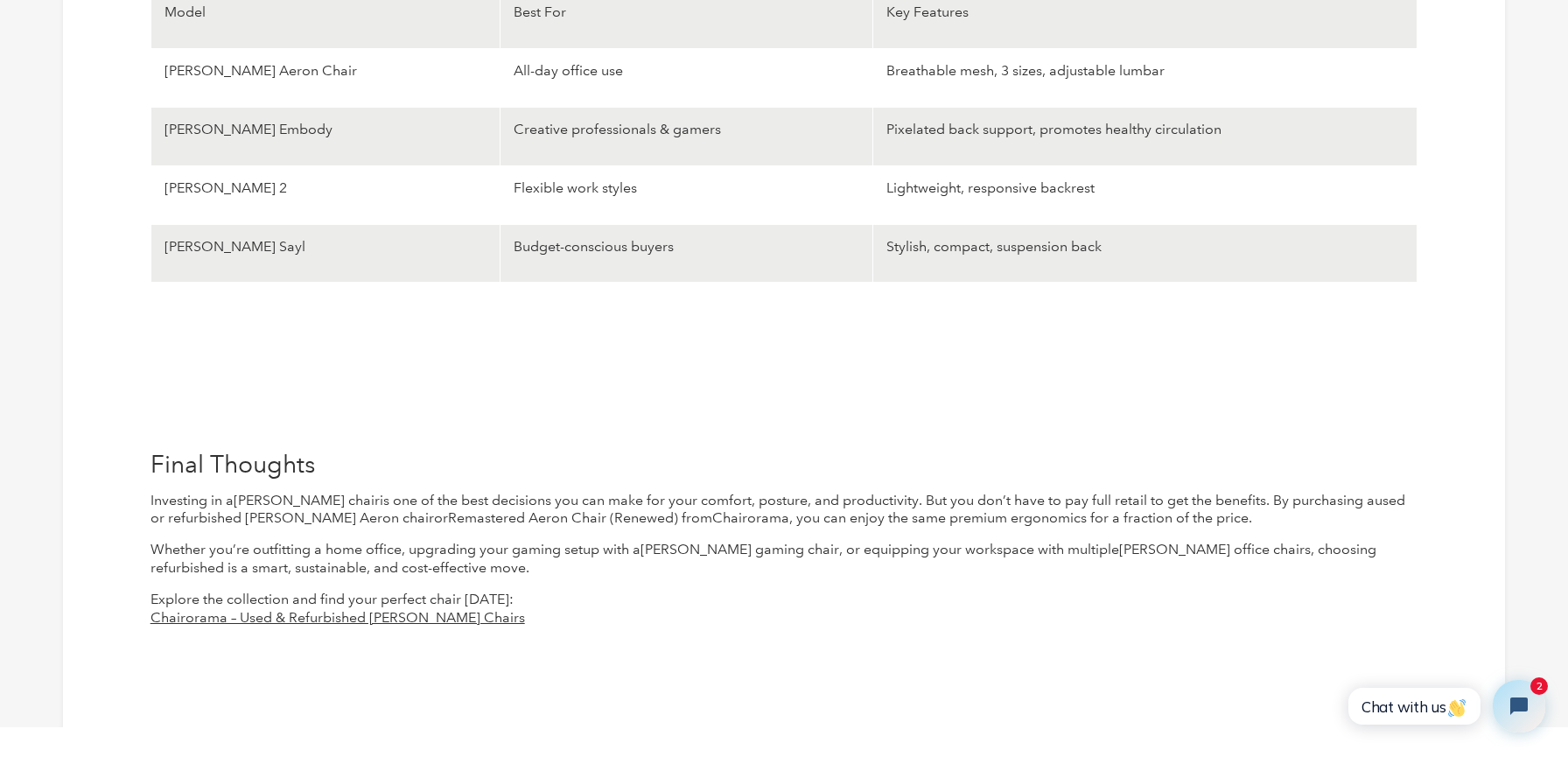
scroll to position [6137, 0]
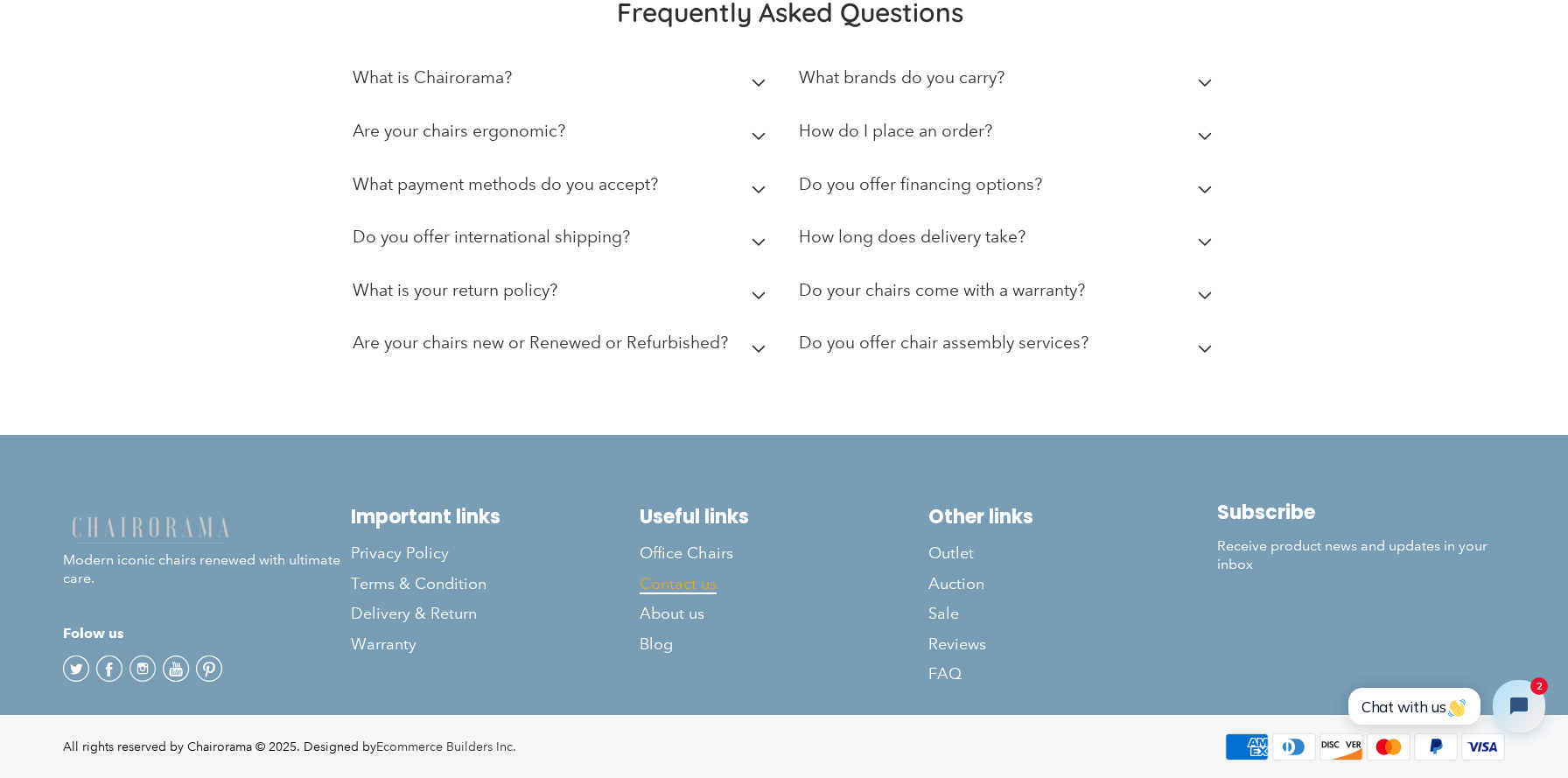
click at [685, 575] on span "Contact us" at bounding box center [678, 584] width 77 height 20
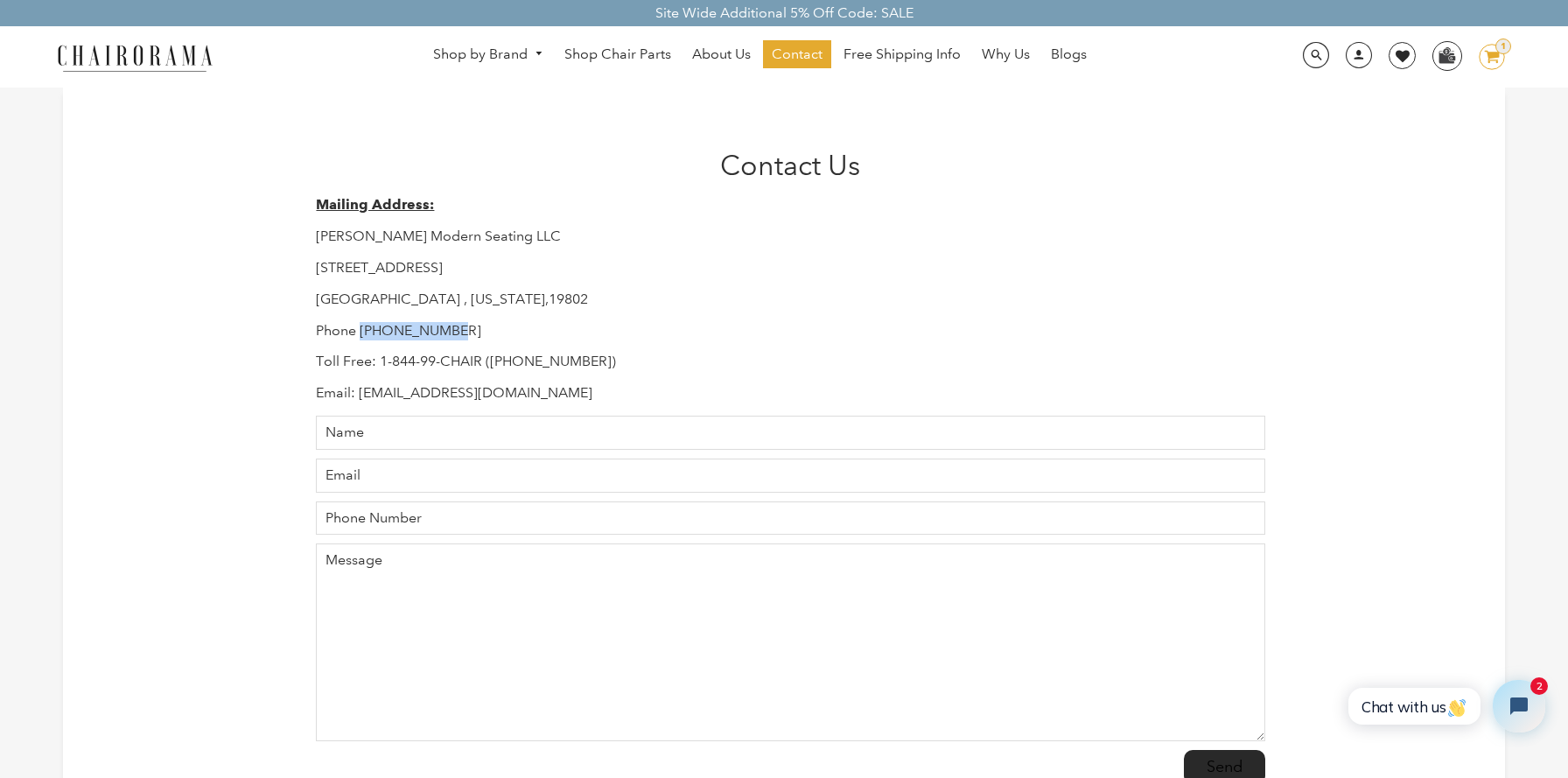
drag, startPoint x: 362, startPoint y: 333, endPoint x: 471, endPoint y: 335, distance: 109.0
click at [471, 335] on p "Phone [PHONE_NUMBER]" at bounding box center [790, 331] width 948 height 18
copy p "[PHONE_NUMBER]"
click at [650, 317] on div "Mailing Address: [PERSON_NAME] Modern Seating LLC [STREET_ADDRESS][US_STATE] Ph…" at bounding box center [790, 299] width 948 height 207
